Goal: Transaction & Acquisition: Purchase product/service

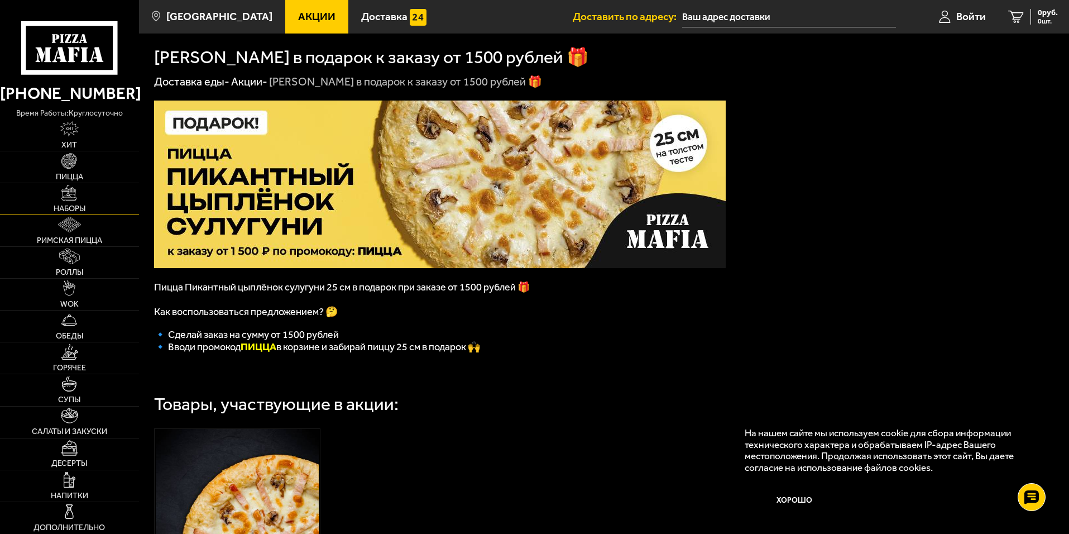
click at [74, 205] on span "Наборы" at bounding box center [70, 209] width 32 height 8
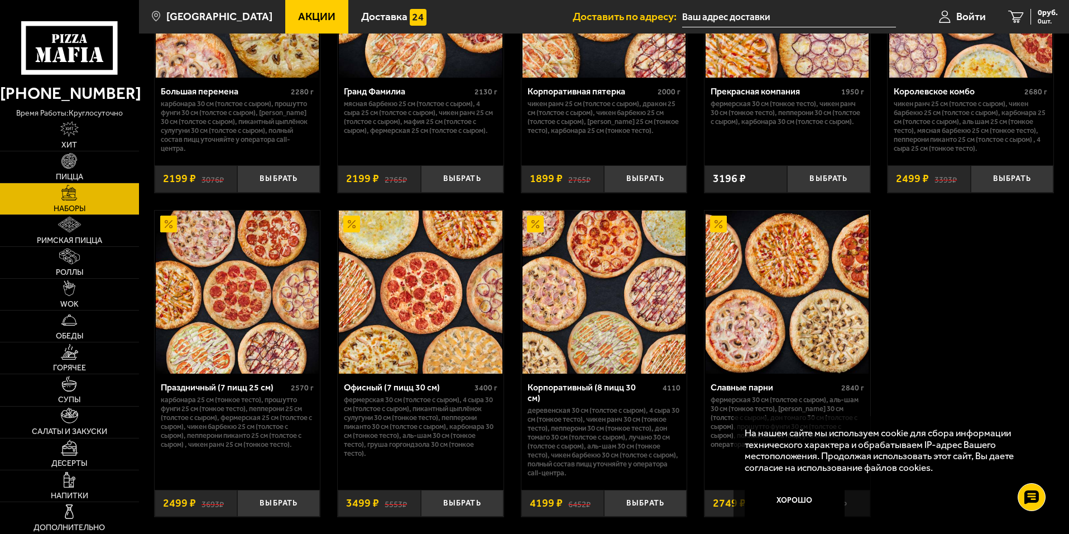
scroll to position [1296, 0]
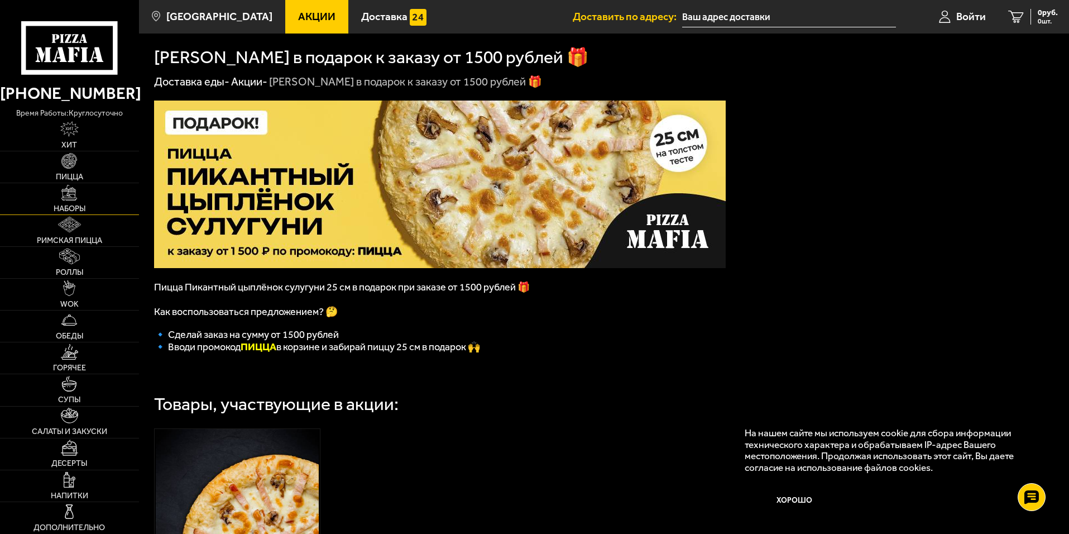
click at [68, 198] on img at bounding box center [69, 193] width 16 height 16
